Goal: Transaction & Acquisition: Purchase product/service

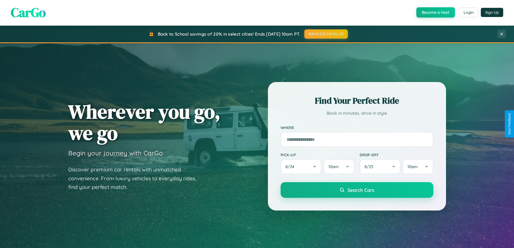
scroll to position [233, 0]
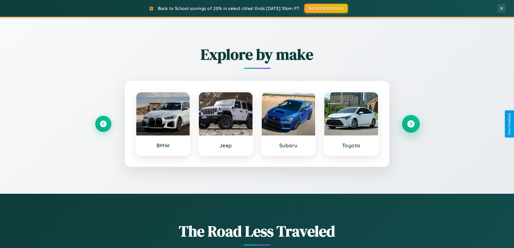
click at [411, 124] on icon at bounding box center [410, 123] width 7 height 7
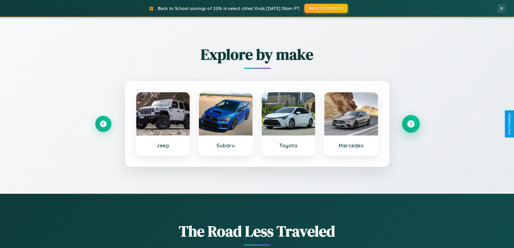
click at [411, 124] on icon at bounding box center [410, 123] width 7 height 7
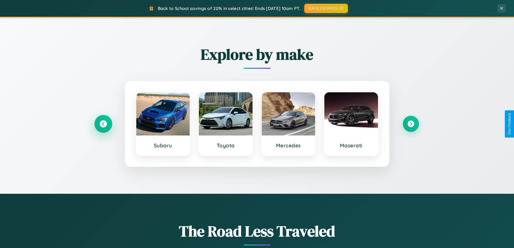
click at [103, 124] on icon at bounding box center [103, 123] width 7 height 7
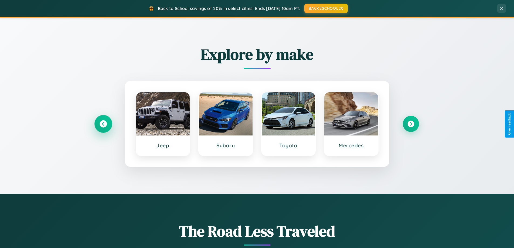
click at [103, 124] on icon at bounding box center [103, 123] width 7 height 7
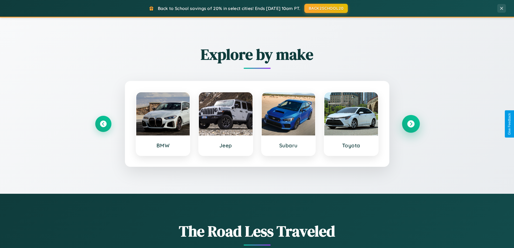
click at [411, 124] on icon at bounding box center [410, 123] width 7 height 7
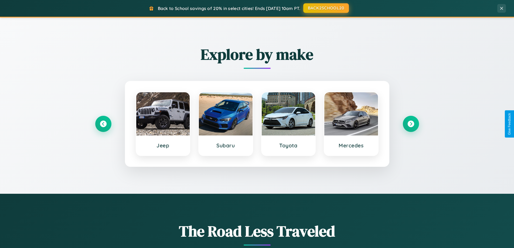
click at [326, 8] on button "BACK2SCHOOL20" at bounding box center [326, 8] width 46 height 10
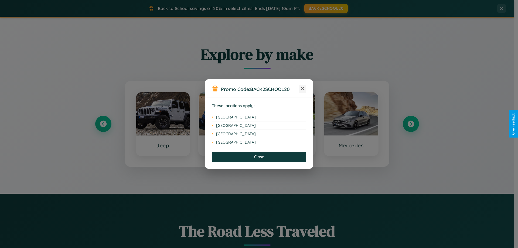
click at [303, 89] on icon at bounding box center [302, 88] width 3 height 3
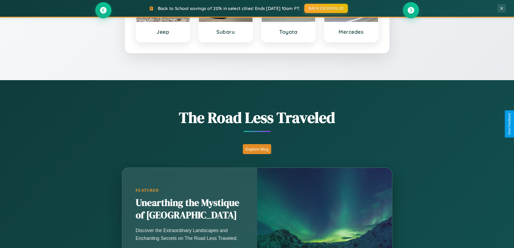
scroll to position [371, 0]
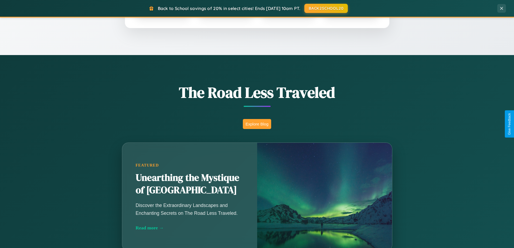
click at [257, 124] on button "Explore Blog" at bounding box center [257, 124] width 28 height 10
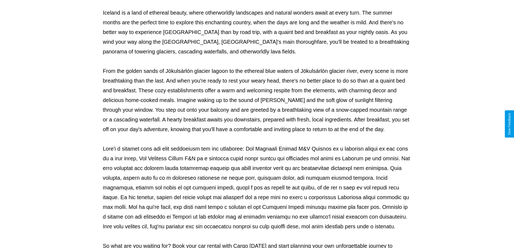
scroll to position [175, 0]
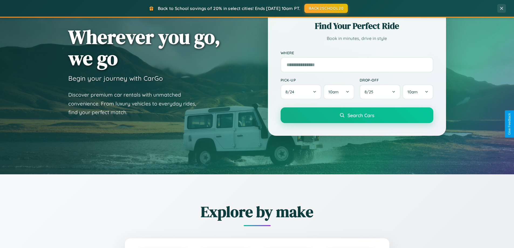
scroll to position [16, 0]
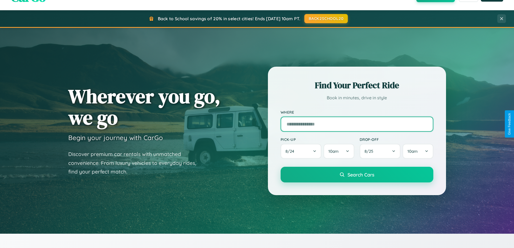
click at [357, 124] on input "text" at bounding box center [357, 124] width 153 height 15
type input "*******"
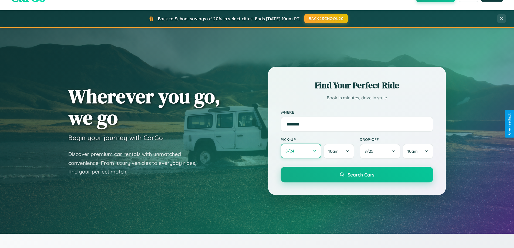
click at [301, 151] on button "8 / 24" at bounding box center [301, 151] width 41 height 15
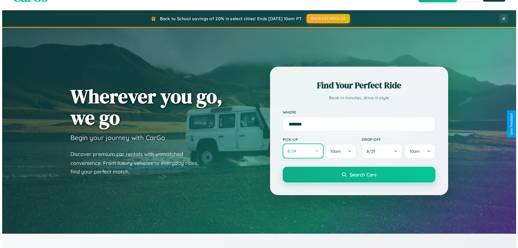
select select "*"
select select "****"
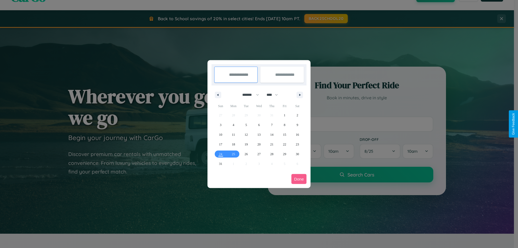
drag, startPoint x: 248, startPoint y: 95, endPoint x: 259, endPoint y: 108, distance: 17.3
click at [248, 95] on select "******* ******** ***** ***** *** **** **** ****** ********* ******* ******** **…" at bounding box center [249, 94] width 23 height 9
select select "*"
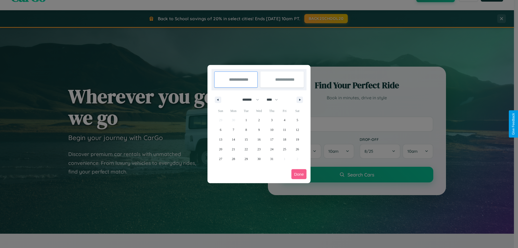
click at [275, 100] on select "**** **** **** **** **** **** **** **** **** **** **** **** **** **** **** ****…" at bounding box center [272, 99] width 16 height 9
select select "****"
click at [297, 130] on span "11" at bounding box center [297, 130] width 3 height 10
type input "**********"
click at [259, 139] on span "15" at bounding box center [259, 140] width 3 height 10
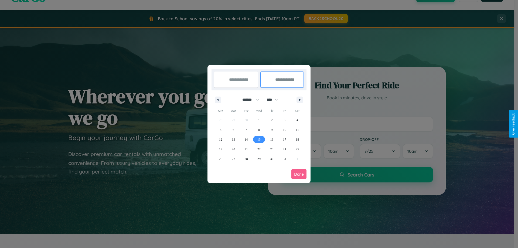
type input "**********"
click at [299, 174] on button "Done" at bounding box center [299, 174] width 15 height 10
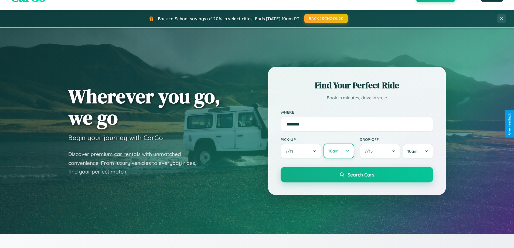
click at [339, 151] on button "10am" at bounding box center [339, 151] width 31 height 15
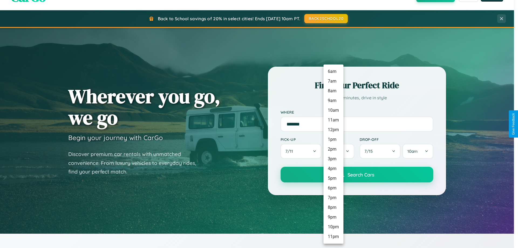
click at [333, 237] on li "11pm" at bounding box center [334, 237] width 20 height 10
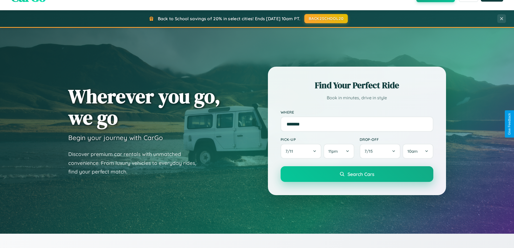
click at [357, 175] on span "Search Cars" at bounding box center [361, 174] width 27 height 6
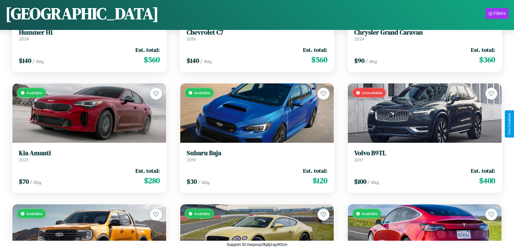
scroll to position [318, 0]
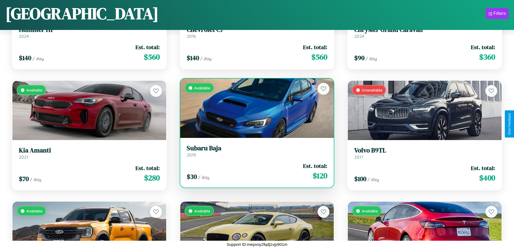
click at [255, 108] on div "Available" at bounding box center [257, 108] width 154 height 59
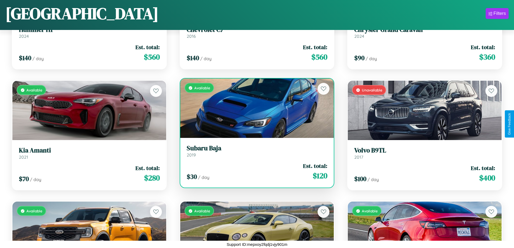
click at [255, 108] on div "Available" at bounding box center [257, 108] width 154 height 59
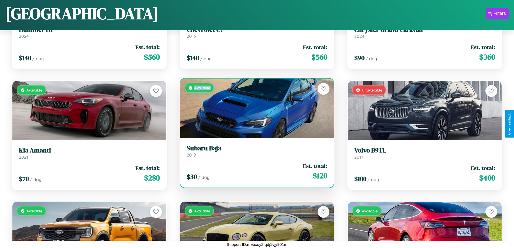
click at [255, 108] on div "Available" at bounding box center [257, 108] width 154 height 59
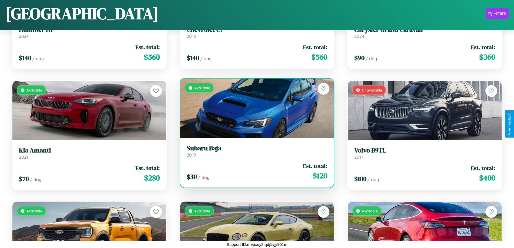
click at [255, 108] on div "Available" at bounding box center [257, 108] width 154 height 59
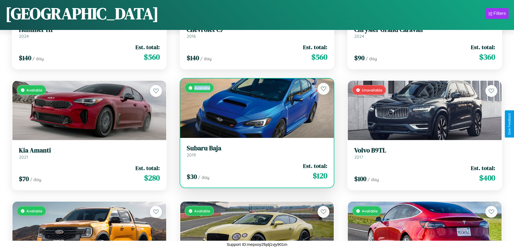
click at [255, 108] on div "Available" at bounding box center [257, 108] width 154 height 59
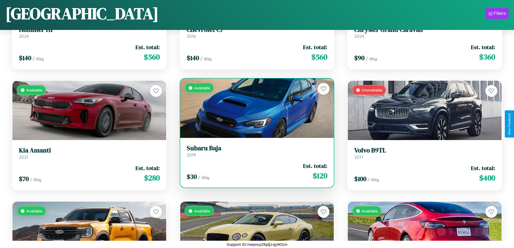
click at [255, 151] on h3 "Subaru Baja" at bounding box center [257, 148] width 141 height 8
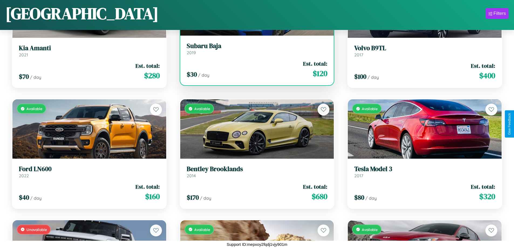
scroll to position [1406, 0]
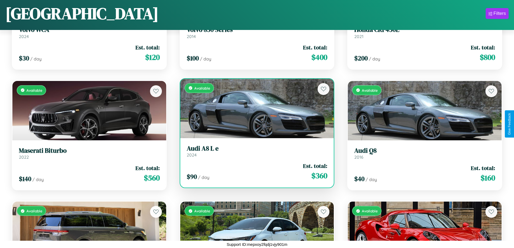
click at [255, 108] on div "Available" at bounding box center [257, 108] width 154 height 59
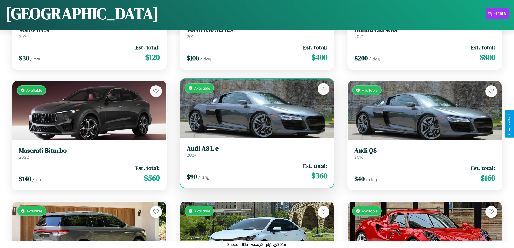
click at [255, 108] on div "Available" at bounding box center [257, 108] width 154 height 59
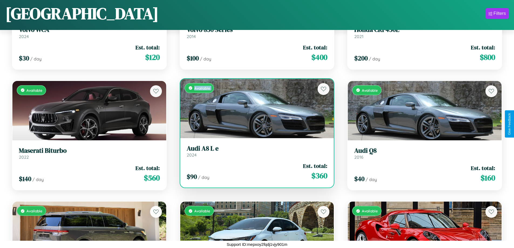
click at [255, 108] on div "Available" at bounding box center [257, 108] width 154 height 59
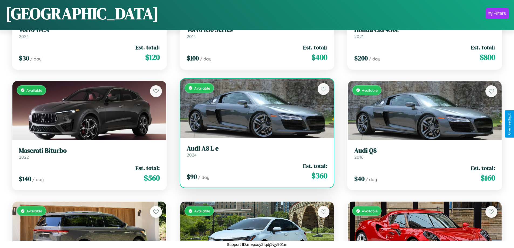
click at [255, 108] on div "Available" at bounding box center [257, 108] width 154 height 59
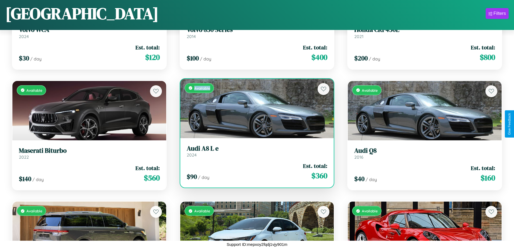
click at [255, 108] on div "Available" at bounding box center [257, 108] width 154 height 59
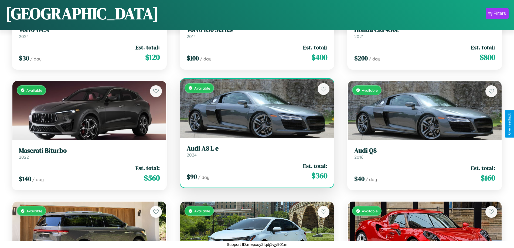
click at [255, 151] on h3 "Audi A8 L e" at bounding box center [257, 149] width 141 height 8
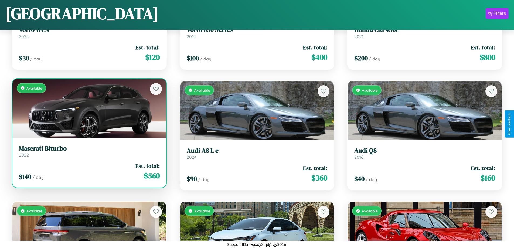
click at [89, 151] on h3 "Maserati Biturbo" at bounding box center [89, 149] width 141 height 8
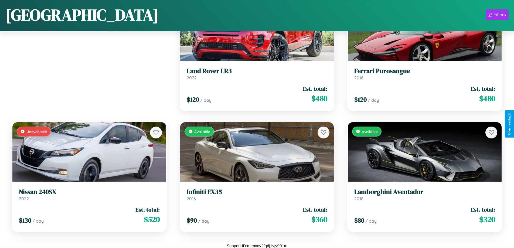
scroll to position [197, 0]
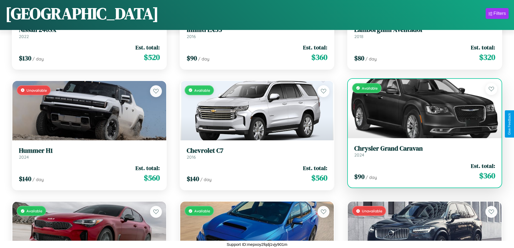
click at [421, 174] on div "$ 90 / day Est. total: $ 360" at bounding box center [424, 171] width 141 height 19
click at [421, 171] on div "$ 90 / day Est. total: $ 360" at bounding box center [424, 171] width 141 height 19
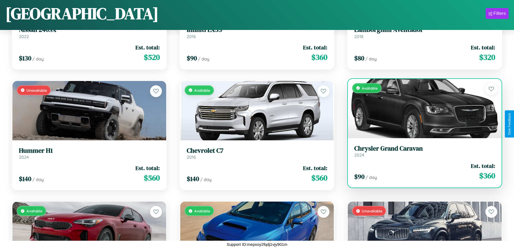
click at [421, 171] on div "$ 90 / day Est. total: $ 360" at bounding box center [424, 171] width 141 height 19
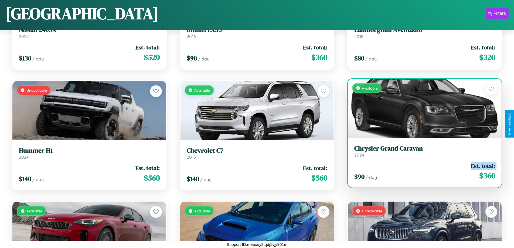
click at [421, 171] on div "$ 90 / day Est. total: $ 360" at bounding box center [424, 171] width 141 height 19
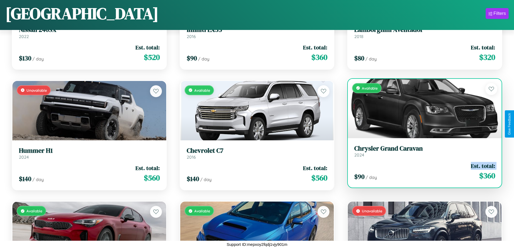
click at [421, 171] on div "$ 90 / day Est. total: $ 360" at bounding box center [424, 171] width 141 height 19
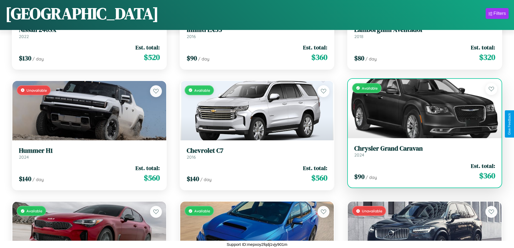
click at [421, 171] on div "$ 90 / day Est. total: $ 360" at bounding box center [424, 171] width 141 height 19
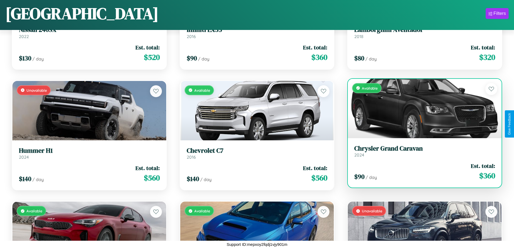
click at [421, 151] on h3 "Chrysler Grand Caravan" at bounding box center [424, 149] width 141 height 8
click at [421, 152] on link "Chrysler Grand Caravan 2024" at bounding box center [424, 151] width 141 height 13
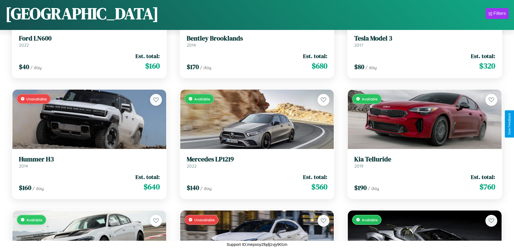
scroll to position [1043, 0]
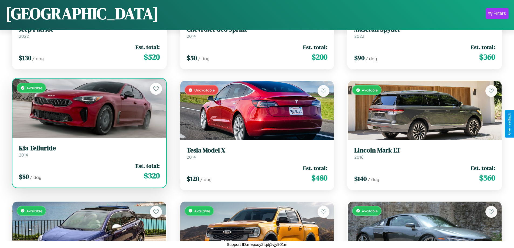
click at [89, 153] on link "Kia Telluride 2014" at bounding box center [89, 150] width 141 height 13
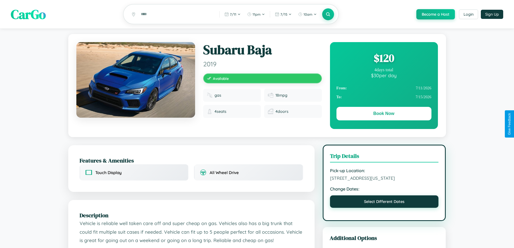
click at [384, 208] on button "Select Different Dates" at bounding box center [384, 201] width 109 height 12
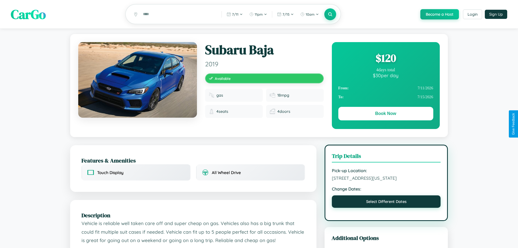
select select "*"
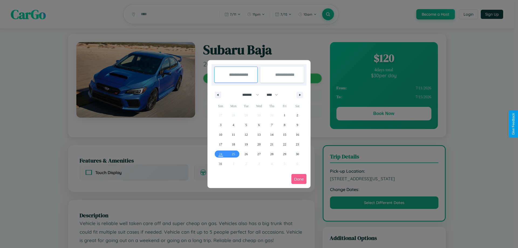
click at [248, 95] on select "******* ******** ***** ***** *** **** **** ****** ********* ******* ******** **…" at bounding box center [249, 94] width 23 height 9
drag, startPoint x: 275, startPoint y: 95, endPoint x: 259, endPoint y: 108, distance: 20.7
click at [275, 95] on select "**** **** **** **** **** **** **** **** **** **** **** **** **** **** **** ****…" at bounding box center [272, 94] width 16 height 9
select select "****"
click at [259, 125] on span "5" at bounding box center [259, 125] width 2 height 10
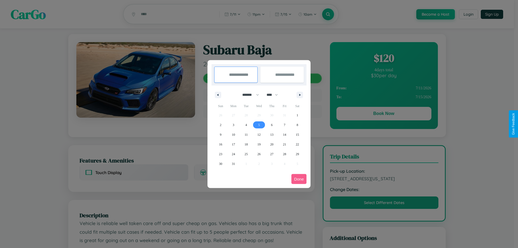
type input "**********"
click at [272, 125] on span "6" at bounding box center [272, 125] width 2 height 10
type input "**********"
click at [299, 179] on button "Done" at bounding box center [299, 179] width 15 height 10
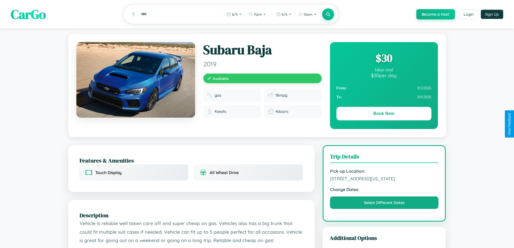
click at [384, 59] on div "$ 30" at bounding box center [384, 58] width 95 height 15
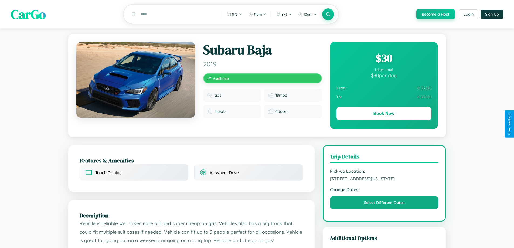
click at [384, 59] on div "$ 30" at bounding box center [384, 58] width 95 height 15
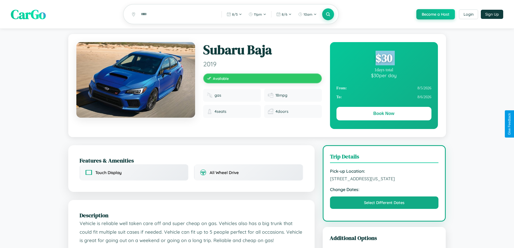
click at [384, 59] on div "$ 30" at bounding box center [384, 58] width 95 height 15
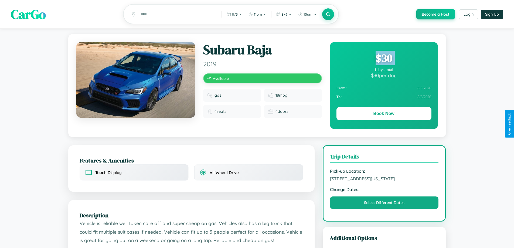
click at [384, 59] on div "$ 30" at bounding box center [384, 58] width 95 height 15
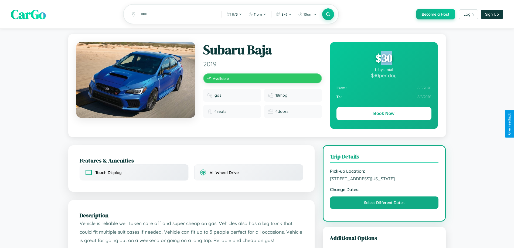
click at [384, 59] on div "$ 30" at bounding box center [384, 58] width 95 height 15
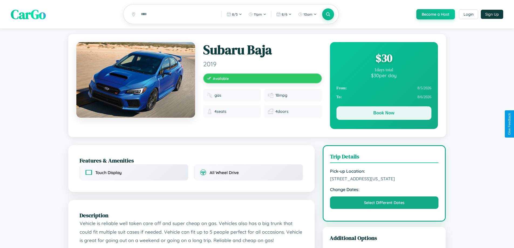
click at [384, 114] on button "Book Now" at bounding box center [384, 112] width 95 height 13
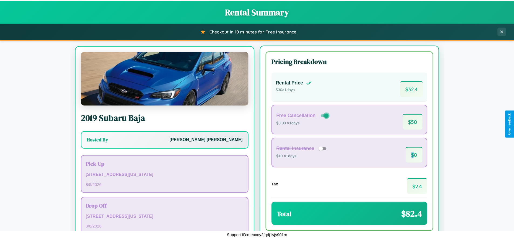
scroll to position [25, 0]
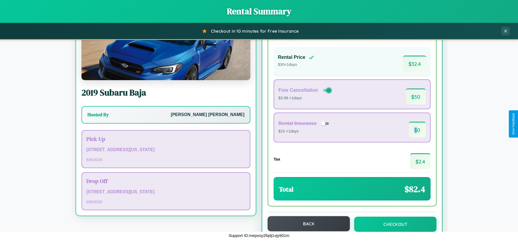
click at [306, 224] on button "Back" at bounding box center [309, 223] width 82 height 15
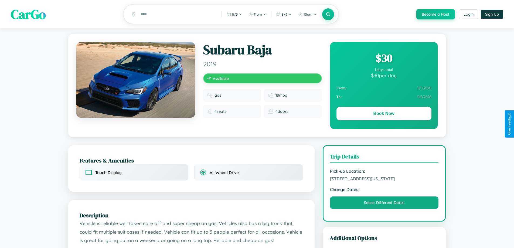
click at [384, 59] on div "$ 30" at bounding box center [384, 58] width 95 height 15
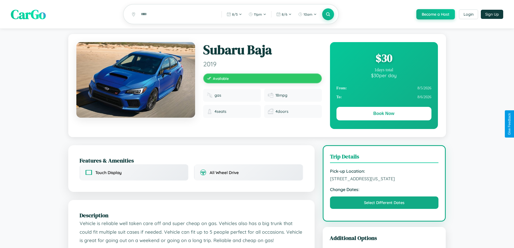
click at [384, 59] on div "$ 30" at bounding box center [384, 58] width 95 height 15
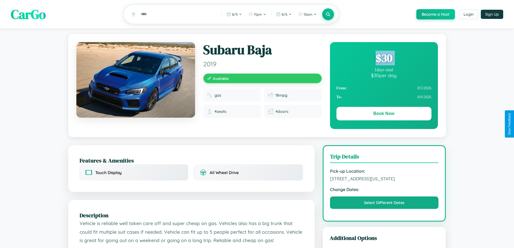
click at [384, 59] on div "$ 30" at bounding box center [384, 58] width 95 height 15
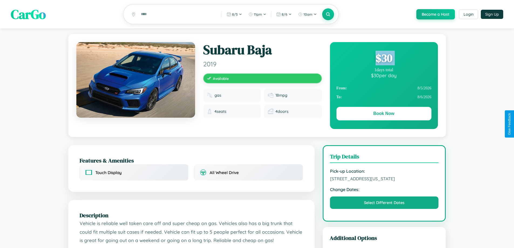
click at [384, 59] on div "$ 30" at bounding box center [384, 58] width 95 height 15
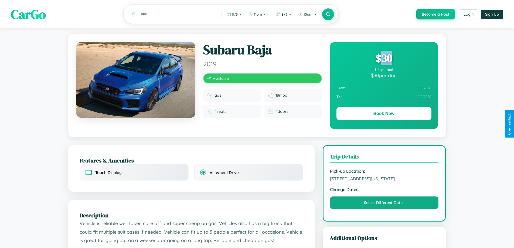
click at [384, 59] on div "$ 30" at bounding box center [384, 58] width 95 height 15
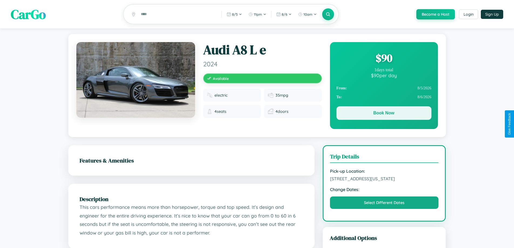
click at [384, 114] on button "Book Now" at bounding box center [384, 112] width 95 height 13
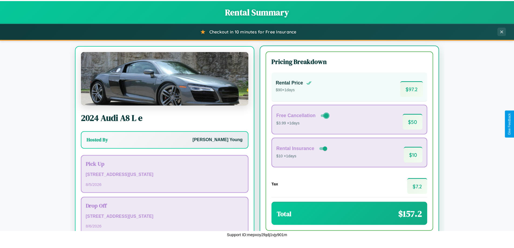
scroll to position [25, 0]
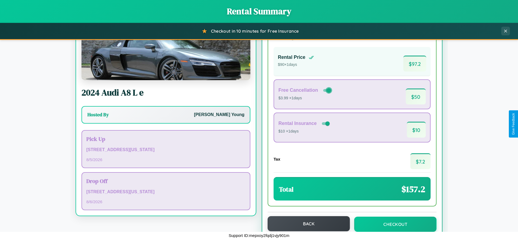
click at [306, 224] on button "Back" at bounding box center [309, 223] width 82 height 15
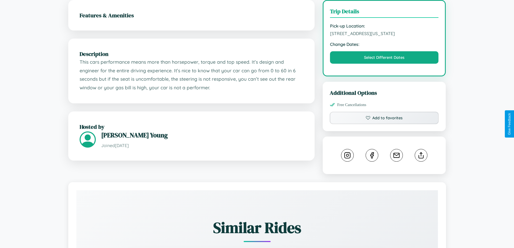
scroll to position [145, 0]
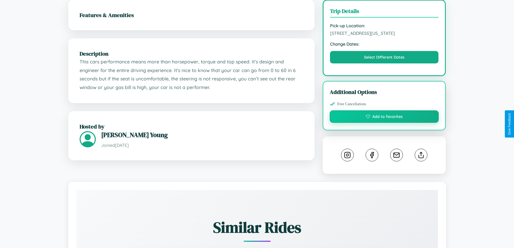
click at [384, 123] on button "Add to favorites" at bounding box center [384, 116] width 109 height 12
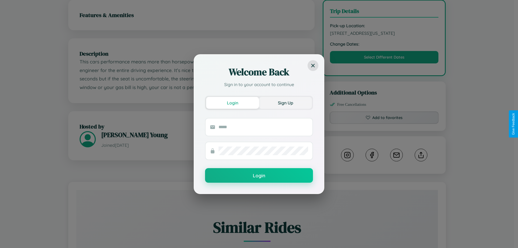
click at [286, 103] on button "Sign Up" at bounding box center [285, 103] width 53 height 12
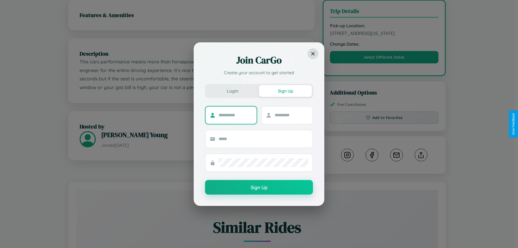
click at [235, 115] on input "text" at bounding box center [236, 115] width 34 height 9
type input "******"
click at [291, 115] on input "text" at bounding box center [292, 115] width 34 height 9
type input "*****"
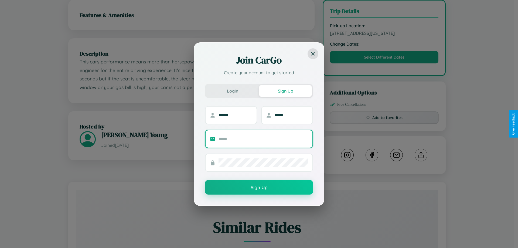
click at [263, 139] on input "text" at bounding box center [264, 139] width 90 height 9
type input "**********"
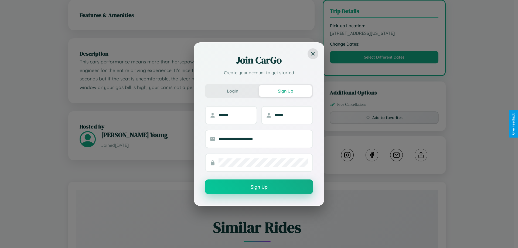
click at [259, 187] on button "Sign Up" at bounding box center [259, 187] width 108 height 15
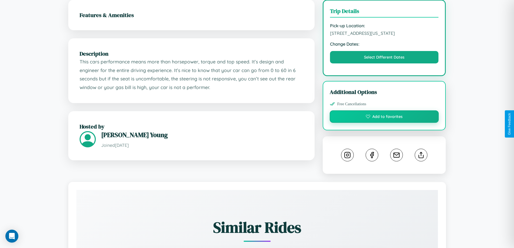
click at [384, 123] on button "Add to favorites" at bounding box center [384, 116] width 109 height 12
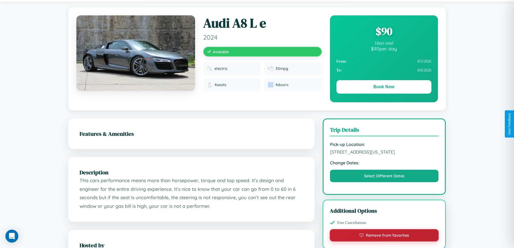
scroll to position [58, 0]
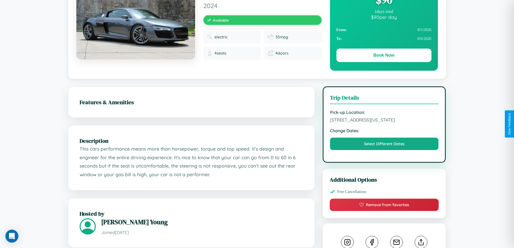
click at [384, 123] on span "5037 Meadow Lane Seattle Washington 91644 United States" at bounding box center [384, 119] width 109 height 5
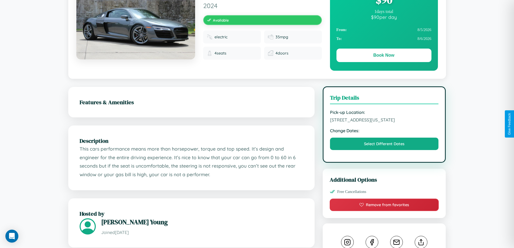
click at [384, 123] on span "5037 Meadow Lane Seattle Washington 91644 United States" at bounding box center [384, 119] width 109 height 5
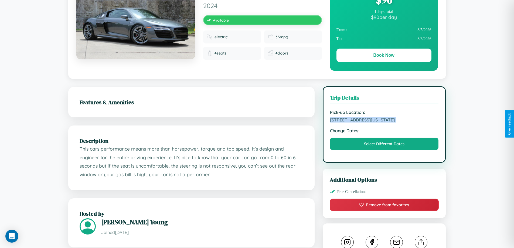
click at [384, 123] on span "5037 Meadow Lane Seattle Washington 91644 United States" at bounding box center [384, 119] width 109 height 5
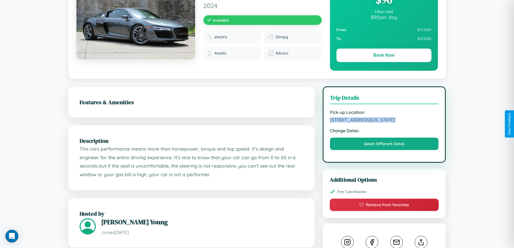
click at [384, 123] on span "5037 Meadow Lane Seattle Washington 91644 United States" at bounding box center [384, 119] width 109 height 5
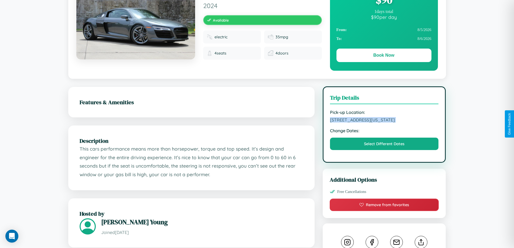
click at [384, 123] on span "5037 Meadow Lane Seattle Washington 91644 United States" at bounding box center [384, 119] width 109 height 5
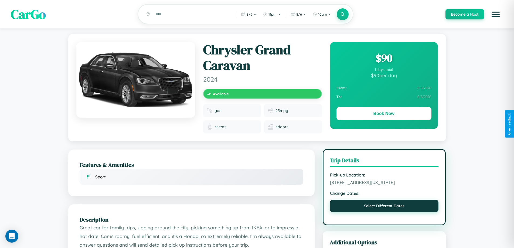
click at [384, 212] on button "Select Different Dates" at bounding box center [384, 206] width 109 height 12
select select "*"
select select "****"
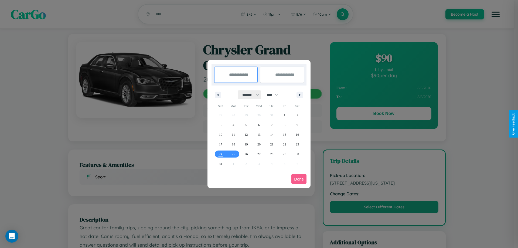
drag, startPoint x: 248, startPoint y: 95, endPoint x: 259, endPoint y: 108, distance: 17.3
click at [248, 95] on select "******* ******** ***** ***** *** **** **** ****** ********* ******* ******** **…" at bounding box center [249, 94] width 23 height 9
select select "*"
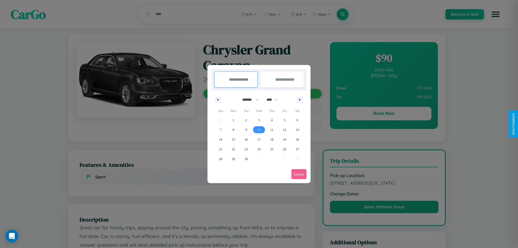
click at [259, 130] on span "10" at bounding box center [259, 130] width 3 height 10
type input "**********"
click at [246, 139] on span "16" at bounding box center [246, 140] width 3 height 10
type input "**********"
click at [299, 174] on button "Done" at bounding box center [299, 174] width 15 height 10
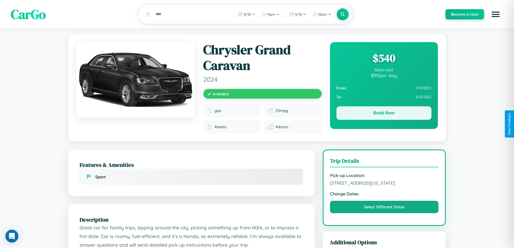
click at [384, 114] on button "Book Now" at bounding box center [384, 112] width 95 height 13
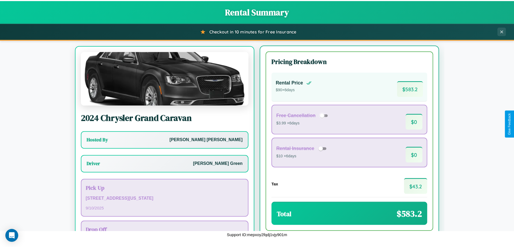
scroll to position [25, 0]
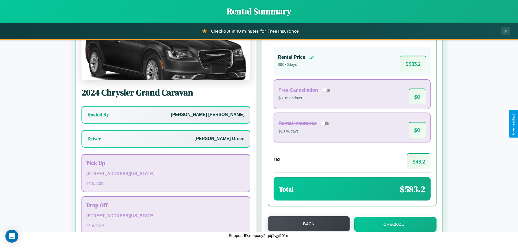
click at [306, 224] on button "Back" at bounding box center [309, 223] width 82 height 15
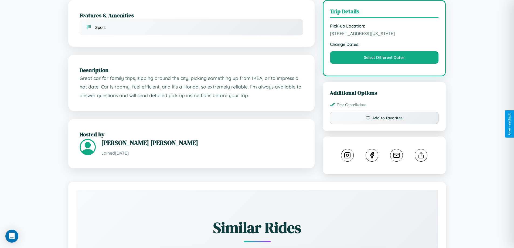
scroll to position [150, 0]
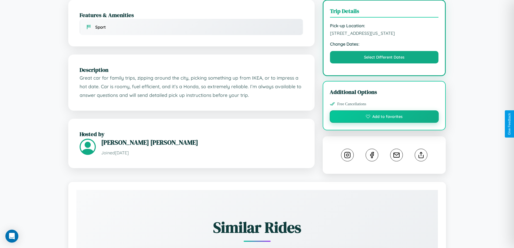
click at [384, 123] on button "Add to favorites" at bounding box center [384, 116] width 109 height 12
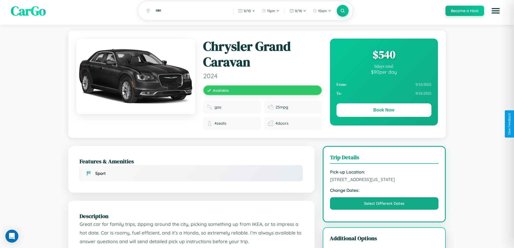
scroll to position [0, 0]
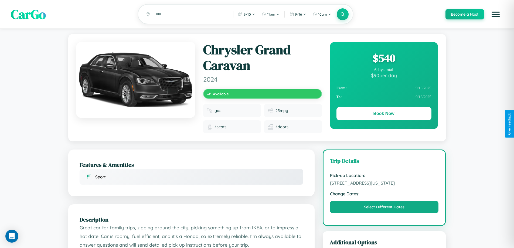
click at [384, 59] on div "$ 540" at bounding box center [384, 58] width 95 height 15
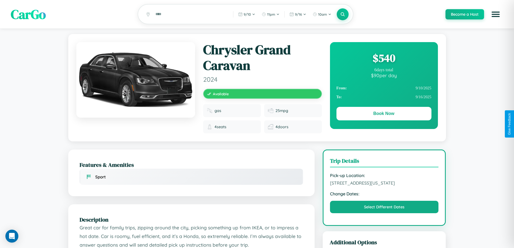
click at [384, 59] on div "$ 540" at bounding box center [384, 58] width 95 height 15
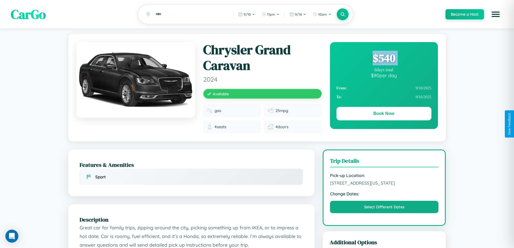
click at [384, 59] on div "$ 540" at bounding box center [384, 58] width 95 height 15
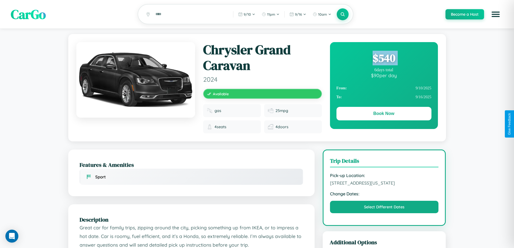
click at [384, 59] on div "$ 540" at bounding box center [384, 58] width 95 height 15
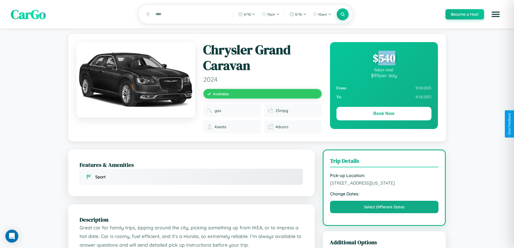
click at [384, 59] on div "$ 540" at bounding box center [384, 58] width 95 height 15
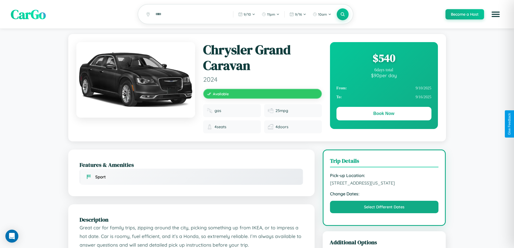
click at [384, 59] on div "$ 540" at bounding box center [384, 58] width 95 height 15
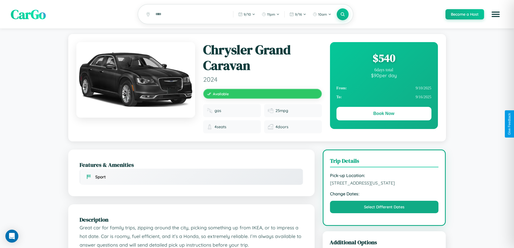
click at [384, 59] on div "$ 540" at bounding box center [384, 58] width 95 height 15
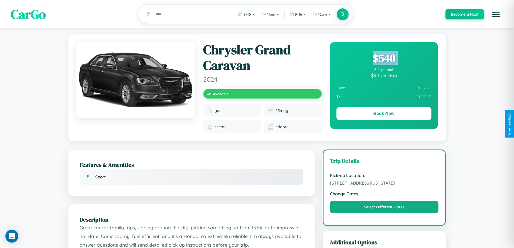
click at [384, 59] on div "$ 540" at bounding box center [384, 58] width 95 height 15
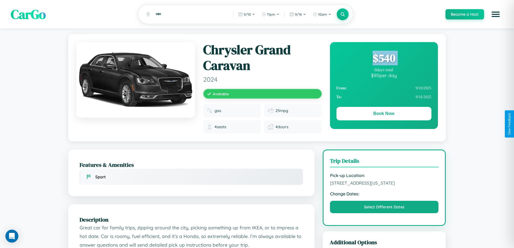
click at [384, 59] on div "$ 540" at bounding box center [384, 58] width 95 height 15
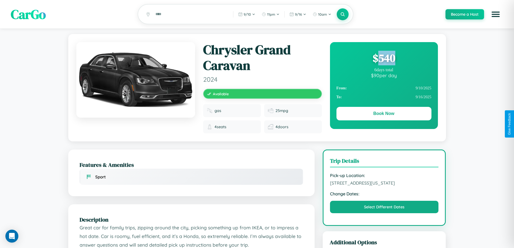
click at [384, 59] on div "$ 540" at bounding box center [384, 58] width 95 height 15
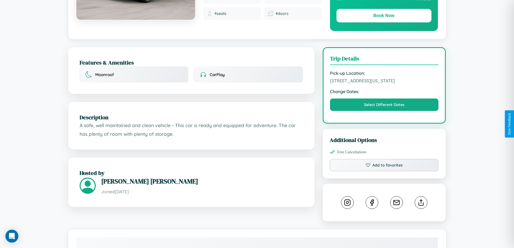
scroll to position [145, 0]
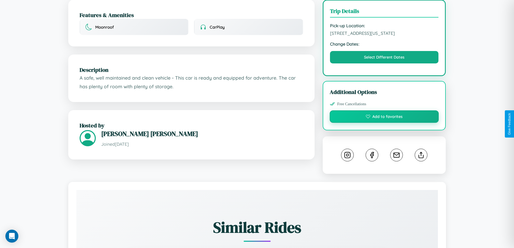
click at [384, 123] on button "Add to favorites" at bounding box center [384, 116] width 109 height 12
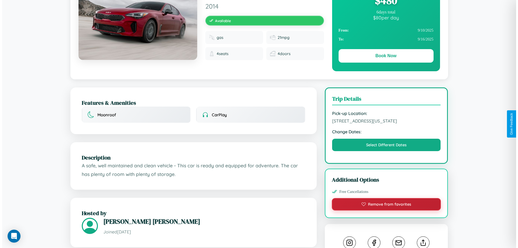
scroll to position [0, 0]
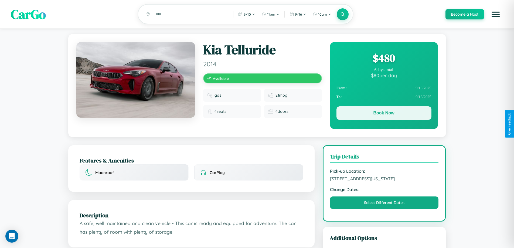
click at [384, 114] on button "Book Now" at bounding box center [384, 112] width 95 height 13
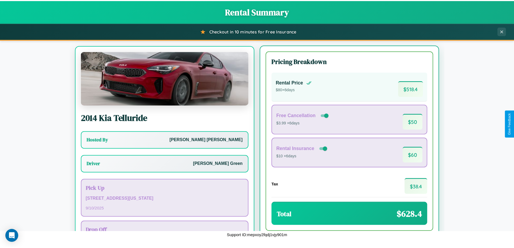
scroll to position [25, 0]
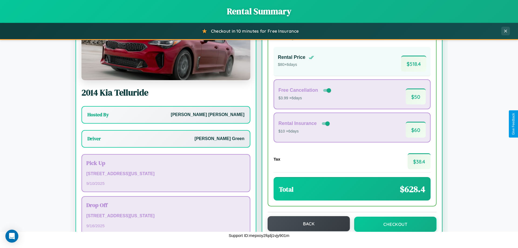
click at [306, 224] on button "Back" at bounding box center [309, 223] width 82 height 15
